Goal: Task Accomplishment & Management: Use online tool/utility

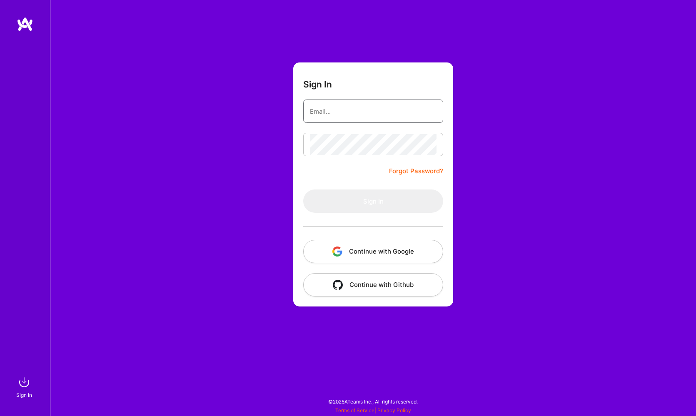
type input "[EMAIL_ADDRESS][PERSON_NAME][DOMAIN_NAME]"
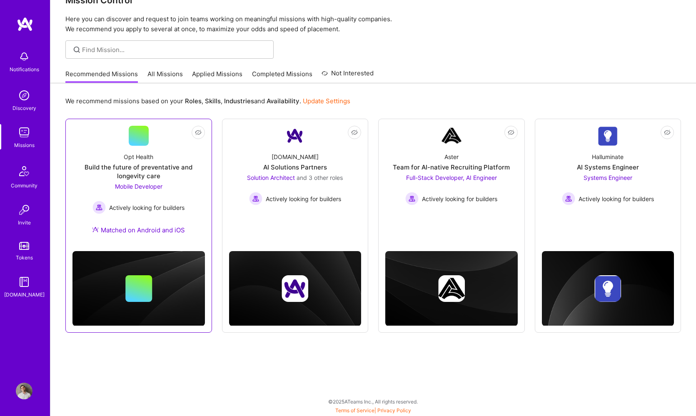
scroll to position [22, 0]
click at [134, 175] on div "Build the future of preventative and longevity care" at bounding box center [138, 171] width 132 height 17
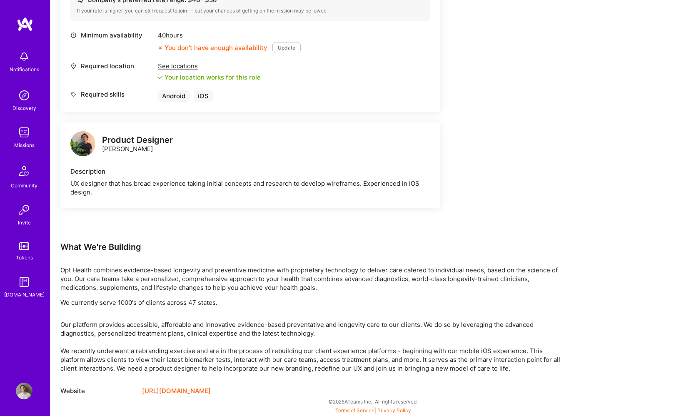
scroll to position [347, 0]
